Goal: Find specific page/section: Find specific page/section

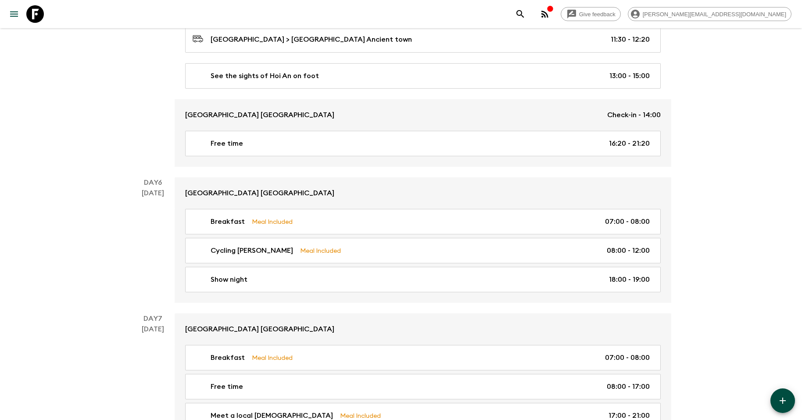
scroll to position [1411, 0]
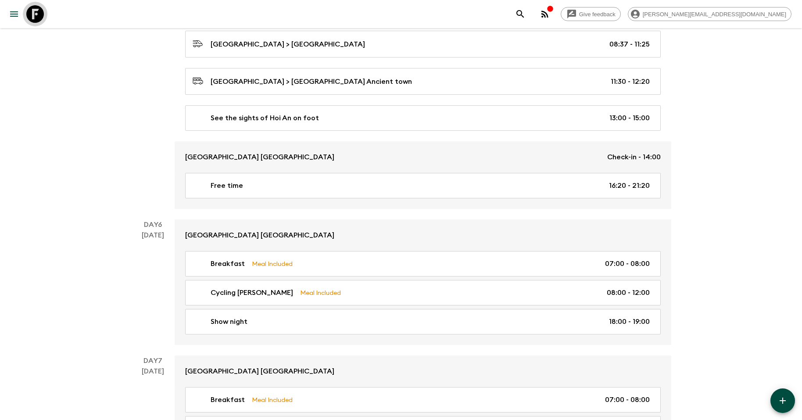
click at [39, 10] on icon at bounding box center [35, 14] width 18 height 18
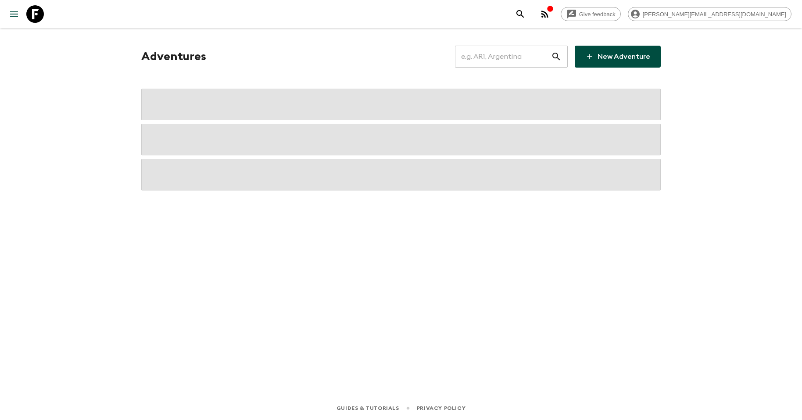
click at [491, 59] on input "text" at bounding box center [503, 56] width 96 height 25
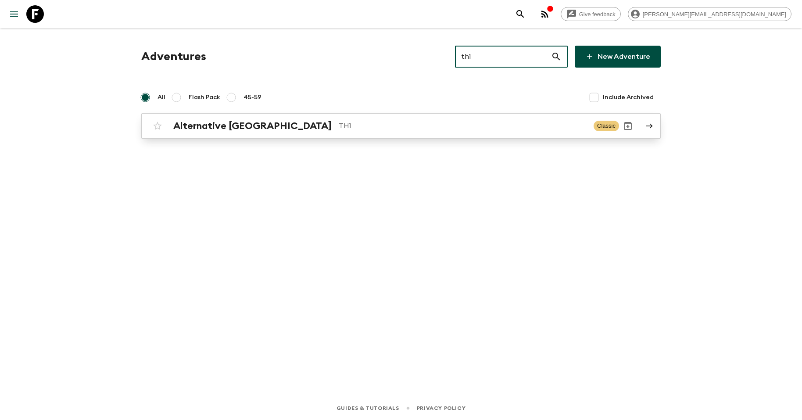
type input "th1"
click at [379, 128] on p "TH1" at bounding box center [463, 126] width 248 height 11
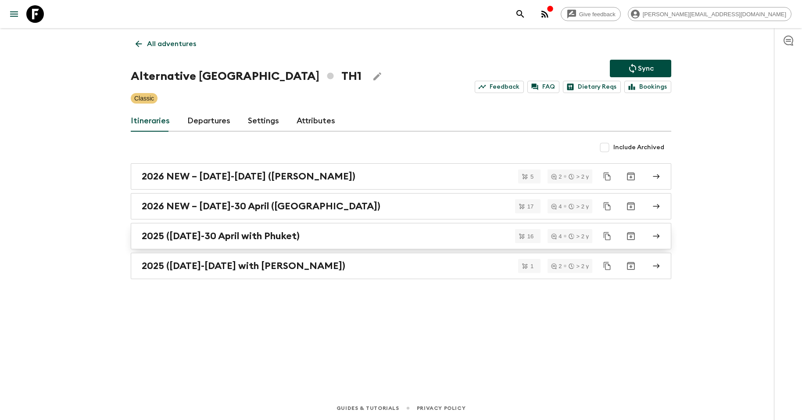
click at [272, 236] on h2 "2025 ([DATE]-30 April with Phuket)" at bounding box center [221, 235] width 158 height 11
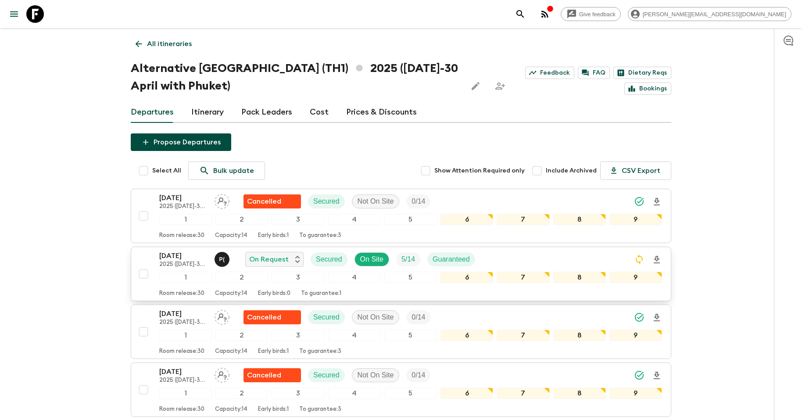
click at [179, 256] on p "[DATE]" at bounding box center [183, 255] width 48 height 11
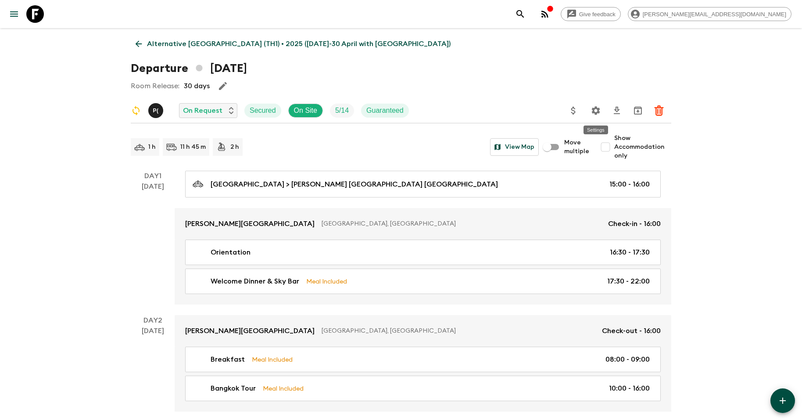
click at [593, 109] on icon "Settings" at bounding box center [596, 110] width 8 height 8
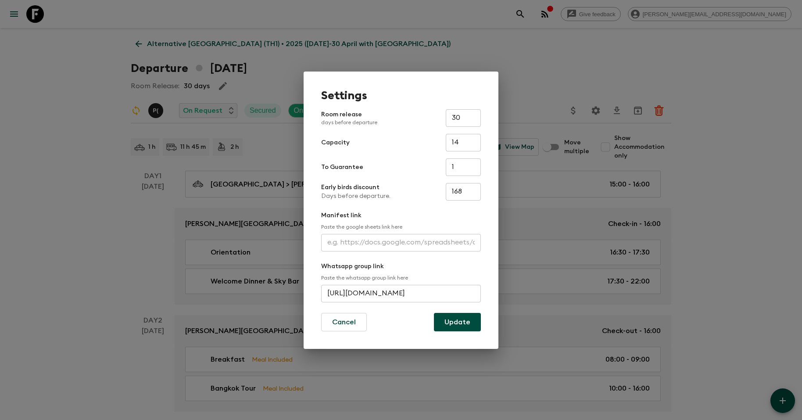
click at [406, 232] on div "Manifest link Paste the google sheets link here ​" at bounding box center [401, 231] width 160 height 40
click at [401, 242] on input "text" at bounding box center [401, 243] width 160 height 18
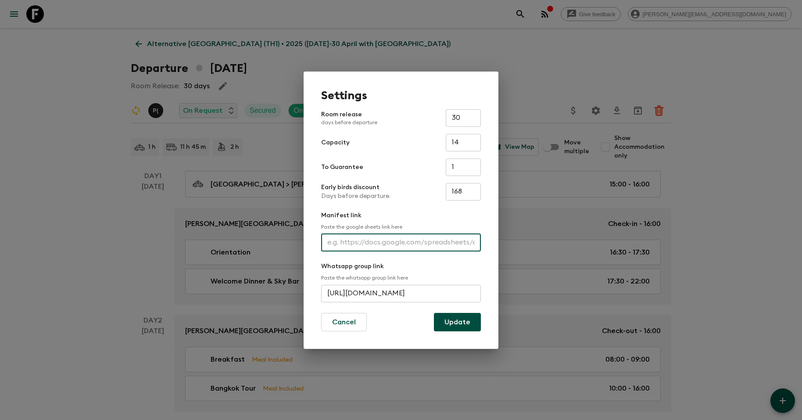
paste input "[URL][DOMAIN_NAME]"
type input "[URL][DOMAIN_NAME]"
click at [450, 324] on button "Update" at bounding box center [457, 322] width 47 height 18
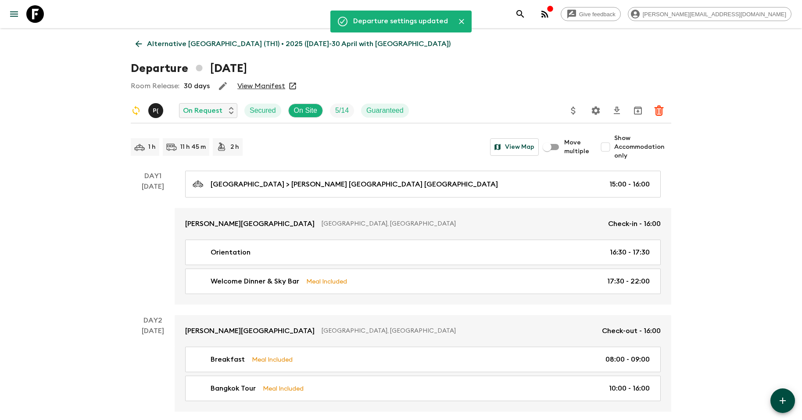
click at [31, 5] on icon at bounding box center [35, 14] width 18 height 18
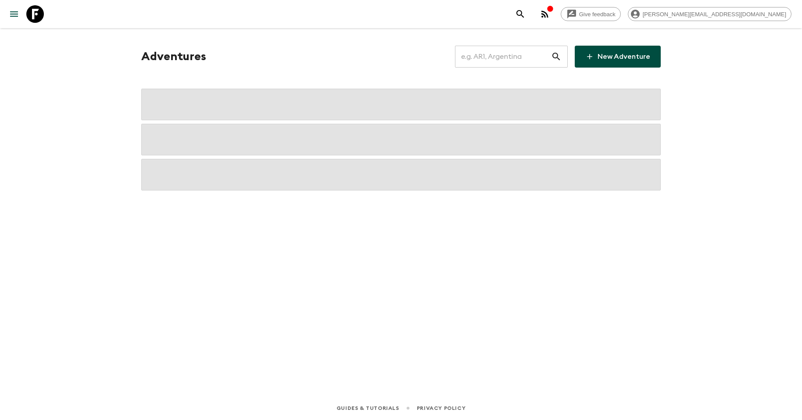
click at [487, 49] on input "text" at bounding box center [503, 56] width 96 height 25
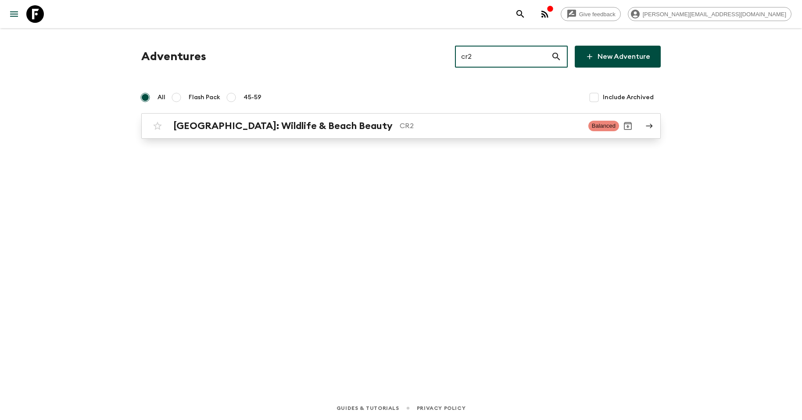
type input "cr2"
click at [289, 125] on h2 "[GEOGRAPHIC_DATA]: Wildlife & Beach Beauty" at bounding box center [282, 125] width 219 height 11
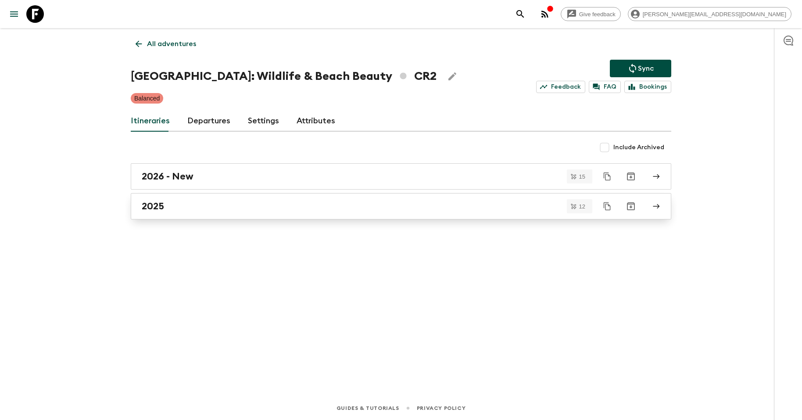
click at [172, 207] on div "2025" at bounding box center [393, 205] width 502 height 11
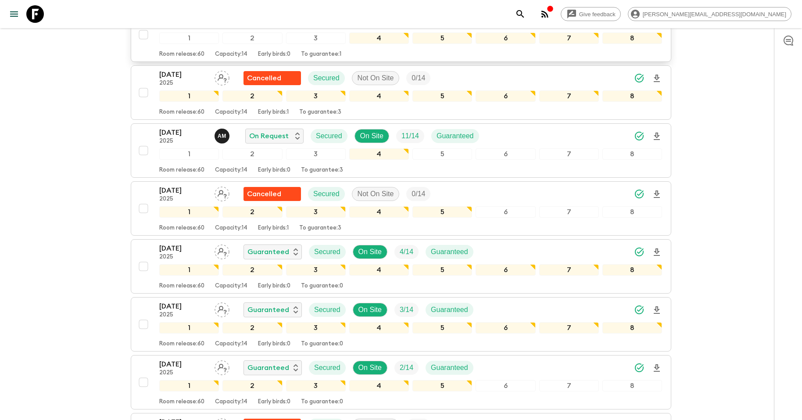
scroll to position [181, 0]
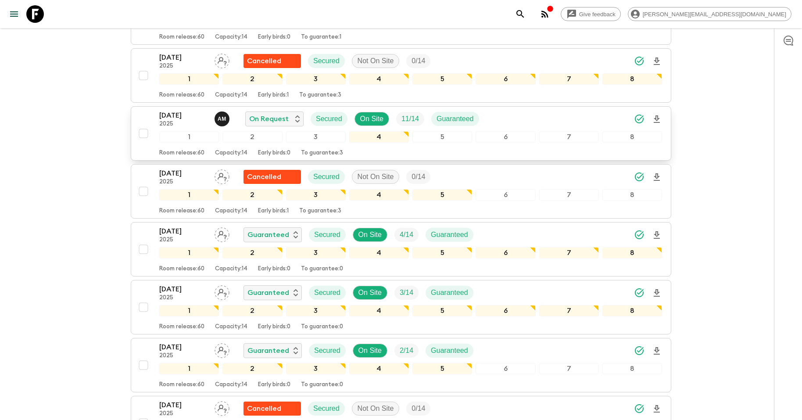
click at [656, 117] on icon "Download Onboarding" at bounding box center [656, 119] width 11 height 11
click at [39, 15] on icon at bounding box center [35, 14] width 18 height 18
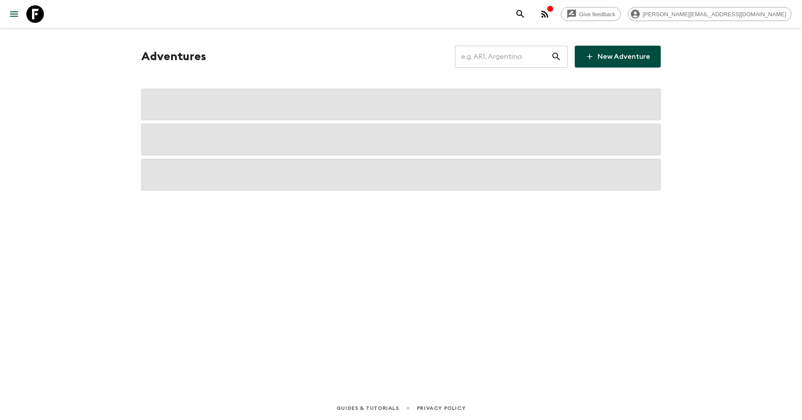
click at [543, 61] on input "text" at bounding box center [503, 56] width 96 height 25
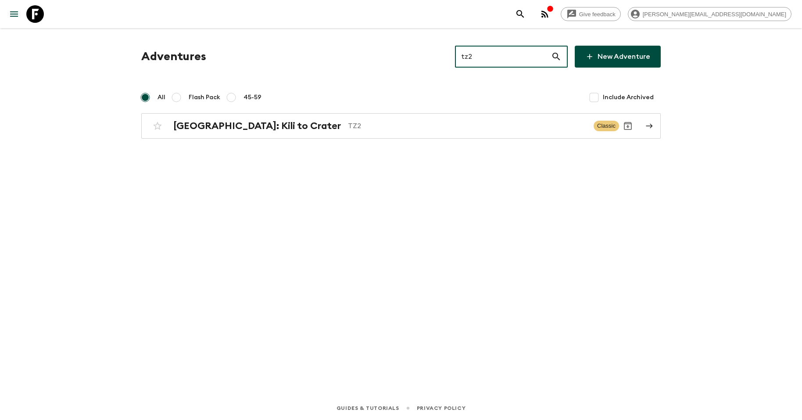
type input "tz2"
click at [271, 143] on div "Adventures tz2 ​ New Adventure All Flash Pack 45-59 Include Archived [GEOGRAPHI…" at bounding box center [400, 199] width 561 height 343
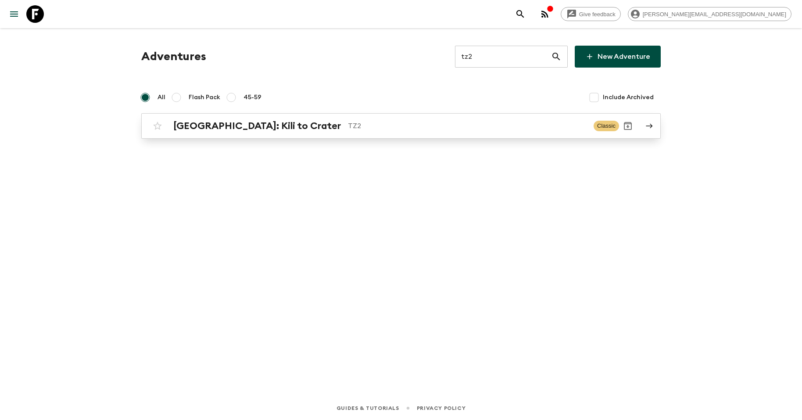
click at [271, 132] on div "[GEOGRAPHIC_DATA]: Kili to Crater TZ2 Classic" at bounding box center [384, 126] width 470 height 18
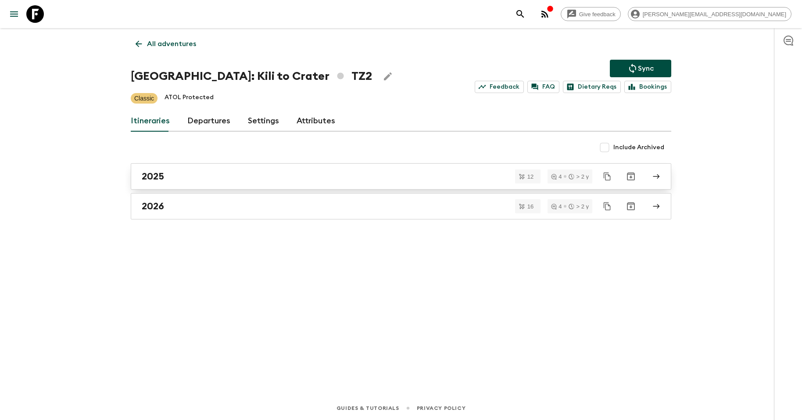
click at [213, 175] on div "2025" at bounding box center [393, 176] width 502 height 11
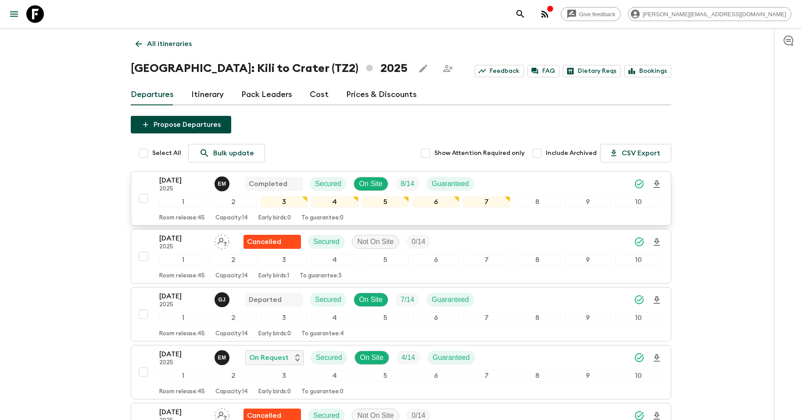
click at [141, 196] on input "checkbox" at bounding box center [144, 198] width 18 height 18
checkbox input "true"
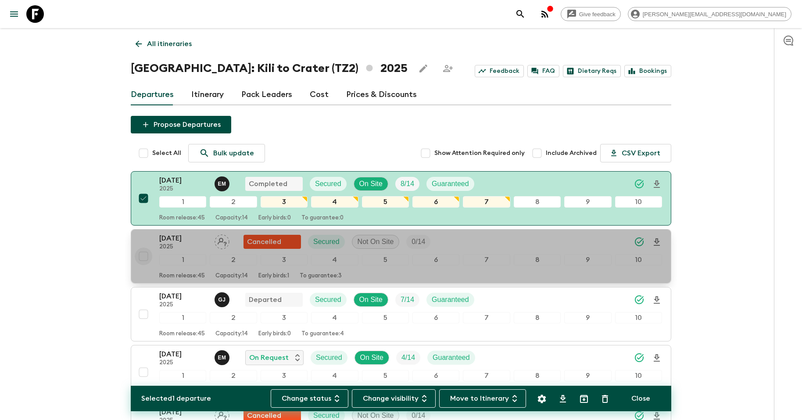
click at [143, 257] on input "checkbox" at bounding box center [144, 256] width 18 height 18
checkbox input "true"
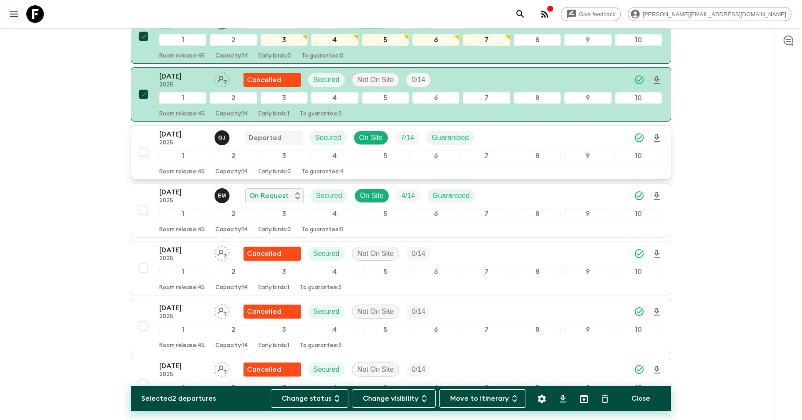
scroll to position [169, 0]
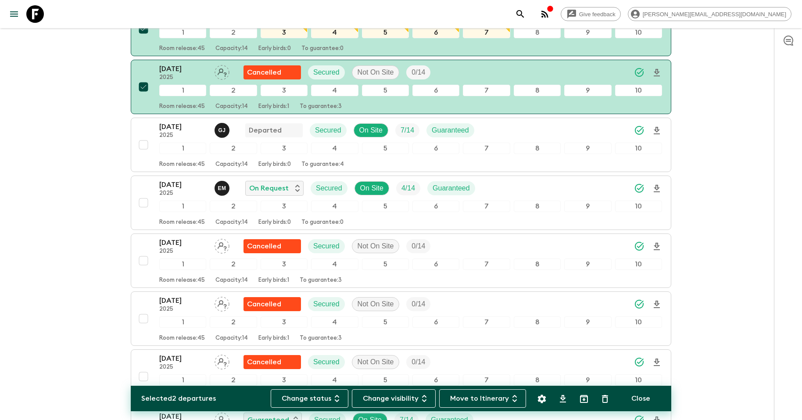
click at [582, 398] on icon "Archive (Completed, Cancelled or Unsynced Departures only)" at bounding box center [584, 398] width 11 height 11
checkbox input "false"
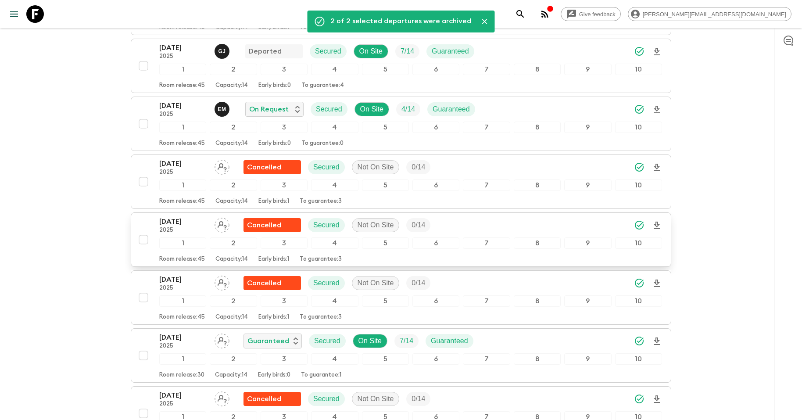
scroll to position [263, 0]
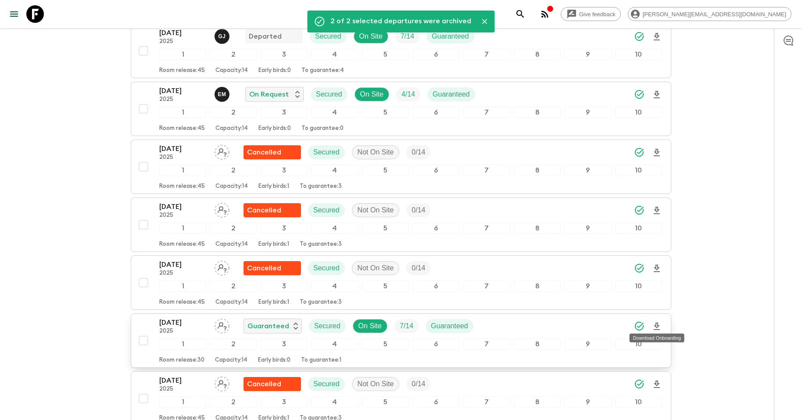
click at [656, 322] on icon "Download Onboarding" at bounding box center [657, 325] width 6 height 7
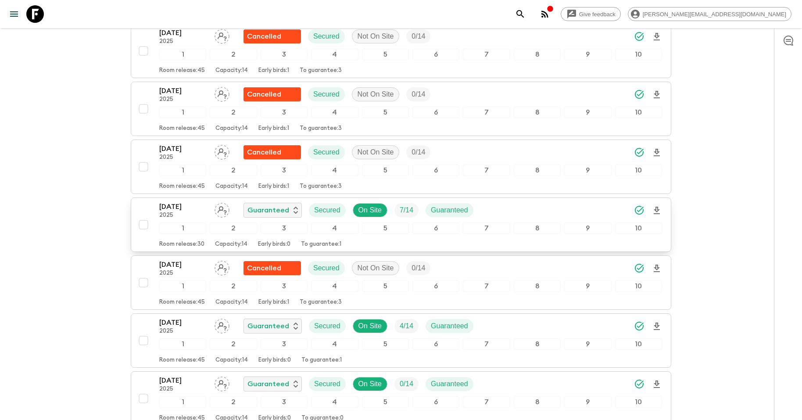
scroll to position [148, 0]
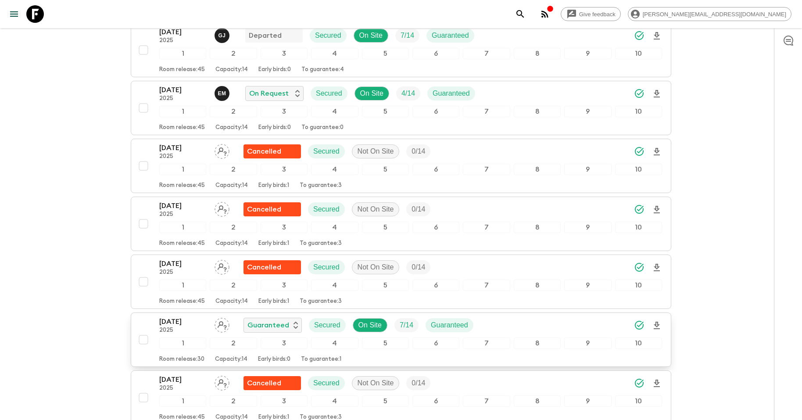
click at [36, 15] on icon at bounding box center [35, 14] width 18 height 18
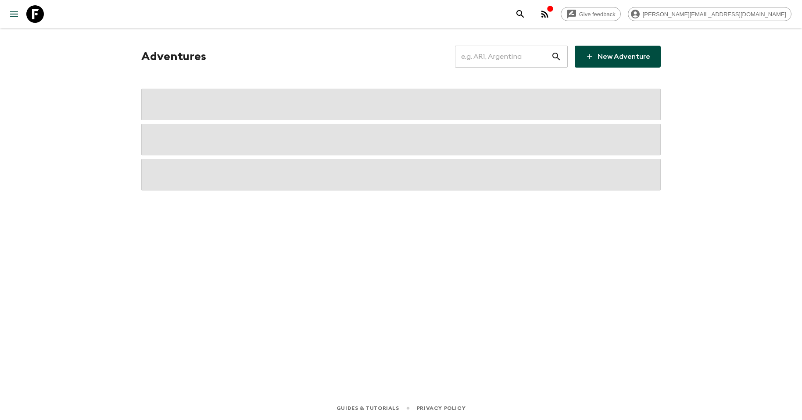
click at [492, 47] on input "text" at bounding box center [503, 56] width 96 height 25
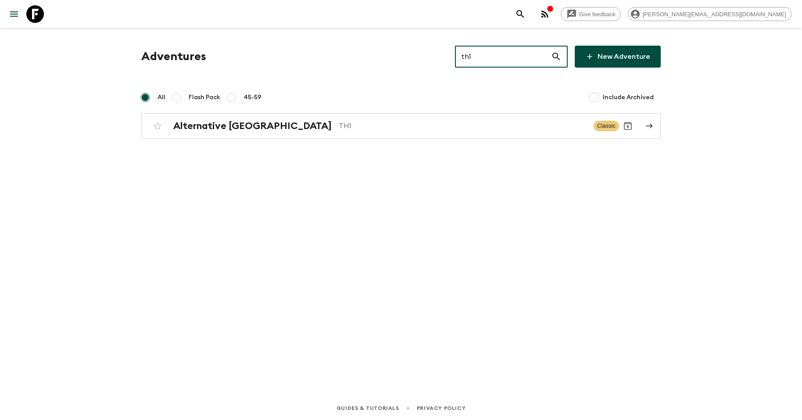
type input "th1"
click at [340, 105] on div "All Flash Pack 45-59 Include Archived" at bounding box center [400, 98] width 519 height 18
click at [340, 107] on div "Adventures th1 ​ New Adventure All Flash Pack 45-59 Include Archived Alternativ…" at bounding box center [401, 92] width 540 height 93
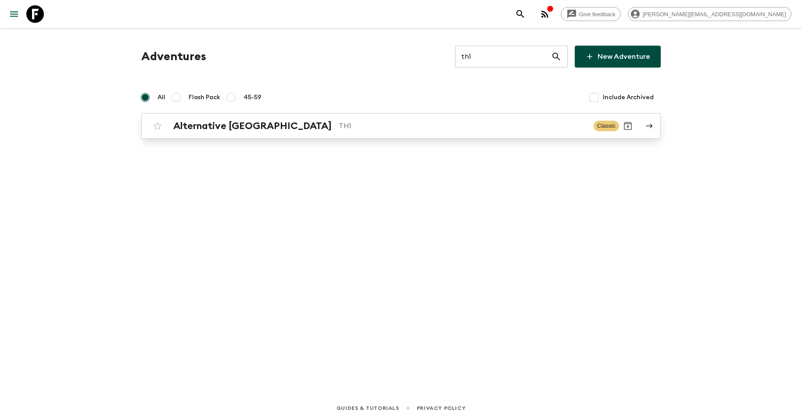
click at [333, 117] on link "Alternative [GEOGRAPHIC_DATA] TH1 Classic" at bounding box center [400, 125] width 519 height 25
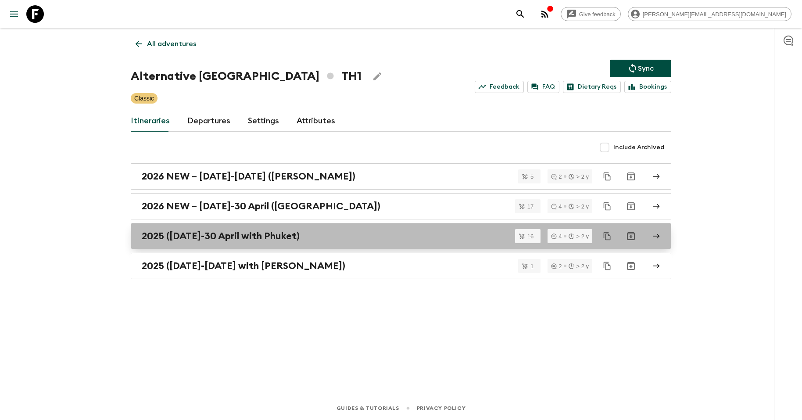
click at [233, 238] on h2 "2025 ([DATE]-30 April with Phuket)" at bounding box center [221, 235] width 158 height 11
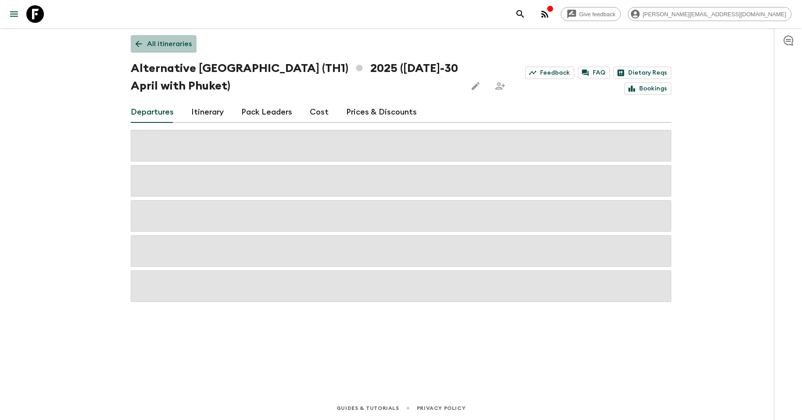
click at [141, 45] on icon at bounding box center [139, 44] width 10 height 10
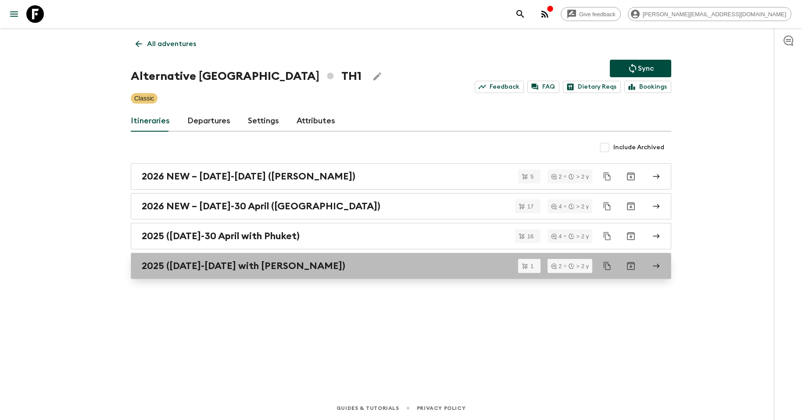
click at [233, 263] on h2 "2025 ([DATE]-[DATE] with [PERSON_NAME])" at bounding box center [244, 265] width 204 height 11
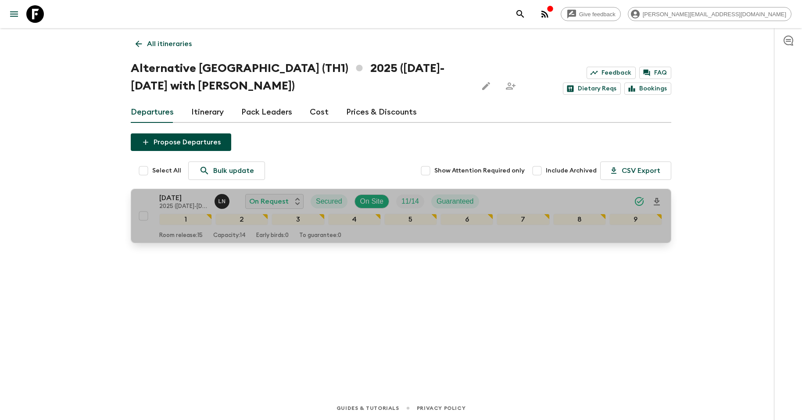
click at [654, 200] on icon "Download Onboarding" at bounding box center [656, 201] width 11 height 11
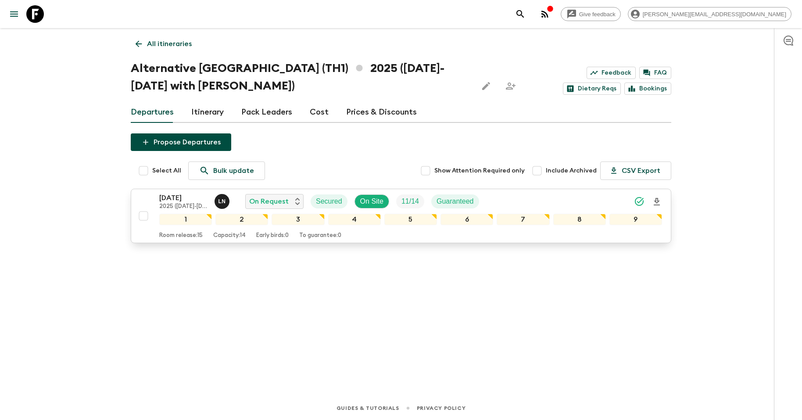
click at [32, 10] on icon at bounding box center [35, 14] width 18 height 18
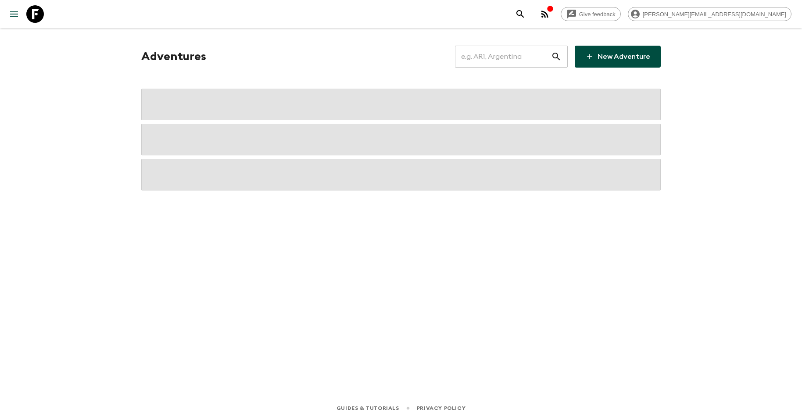
click at [516, 57] on input "text" at bounding box center [503, 56] width 96 height 25
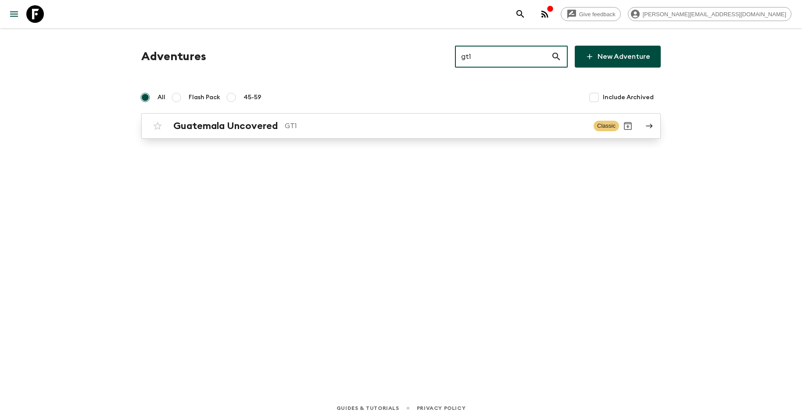
type input "gt1"
click at [343, 117] on link "Guatemala Uncovered GT1 Classic" at bounding box center [400, 125] width 519 height 25
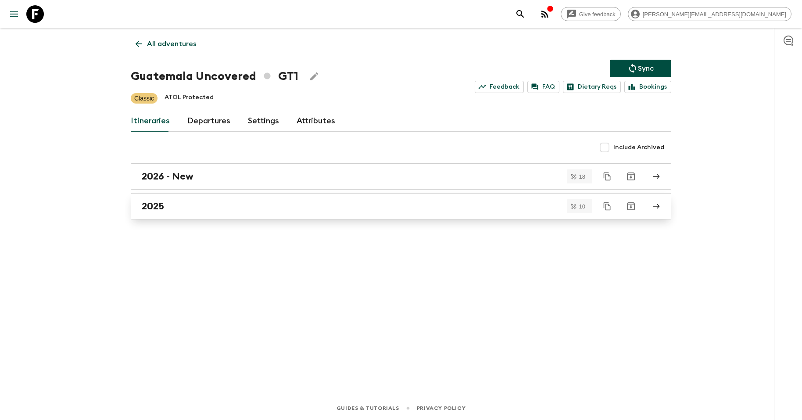
click at [197, 211] on link "2025" at bounding box center [401, 206] width 540 height 26
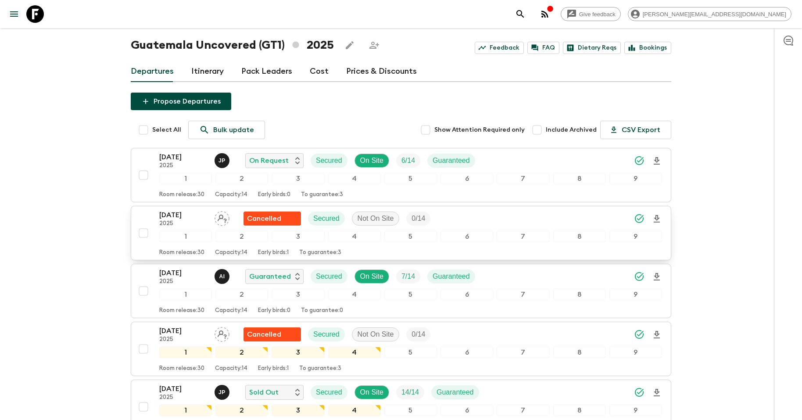
scroll to position [44, 0]
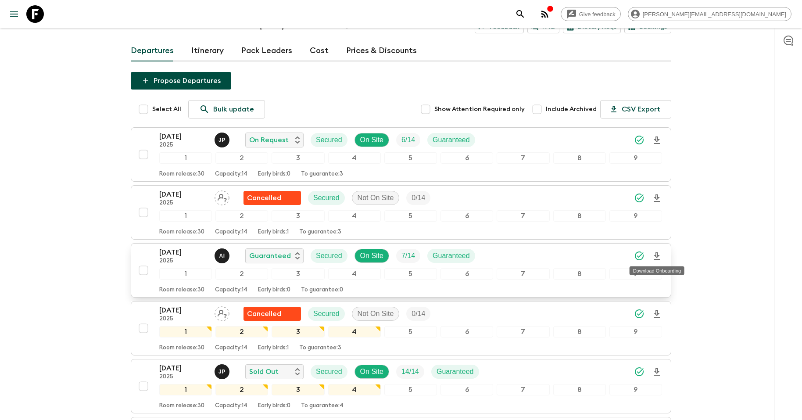
click at [660, 254] on icon "Download Onboarding" at bounding box center [656, 256] width 11 height 11
click at [37, 17] on icon at bounding box center [35, 14] width 18 height 18
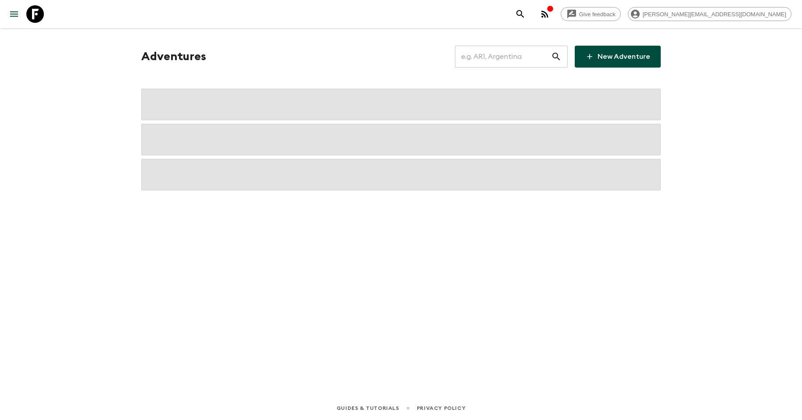
click at [519, 56] on input "text" at bounding box center [503, 56] width 96 height 25
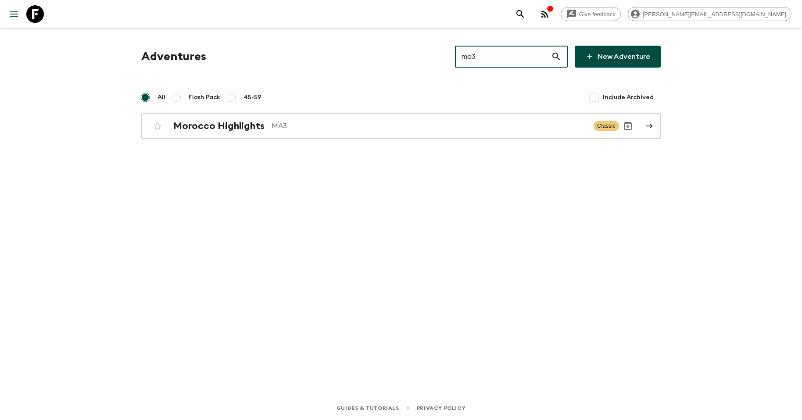
type input "ma3"
click at [286, 122] on p "MA3" at bounding box center [428, 126] width 315 height 11
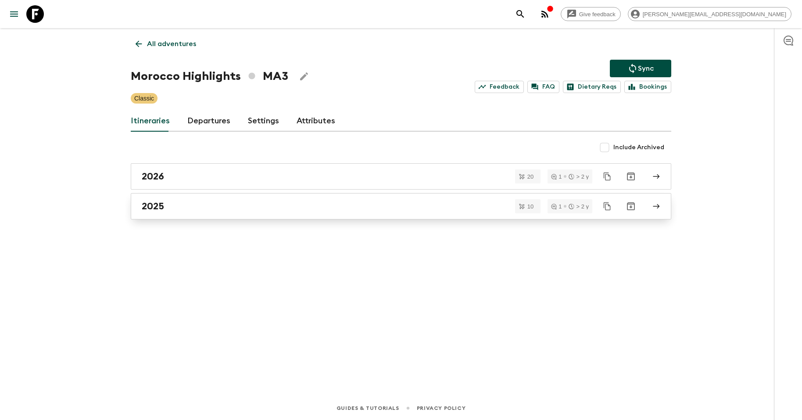
click at [179, 215] on link "2025" at bounding box center [401, 206] width 540 height 26
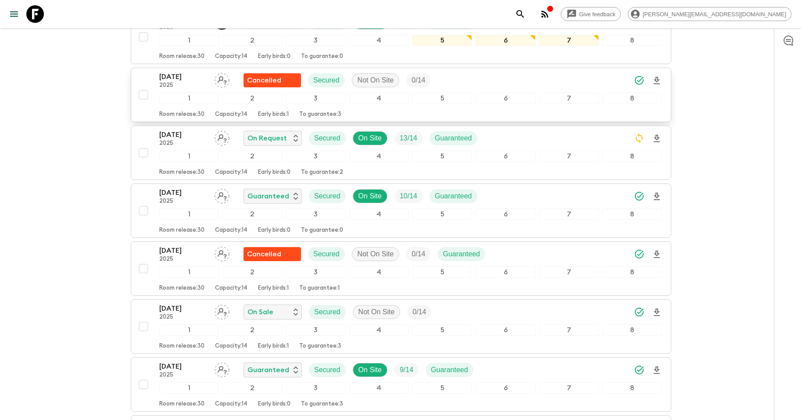
scroll to position [163, 0]
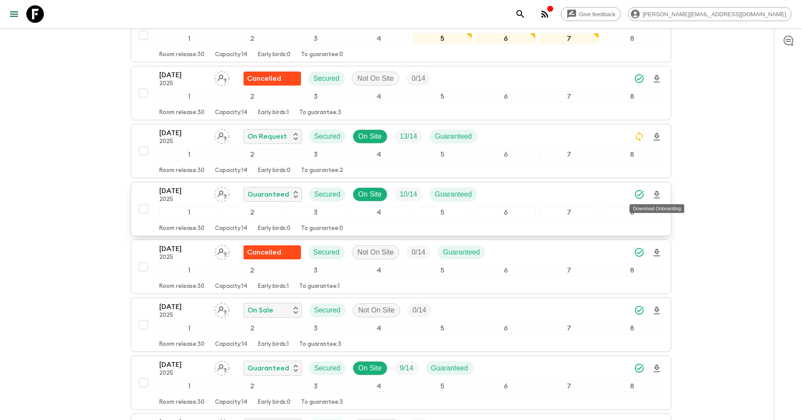
click at [657, 194] on icon "Download Onboarding" at bounding box center [657, 194] width 6 height 7
click at [726, 115] on div "Give feedback [PERSON_NAME][EMAIL_ADDRESS][DOMAIN_NAME] All itineraries [GEOGRA…" at bounding box center [401, 250] width 802 height 826
